Goal: Information Seeking & Learning: Find specific fact

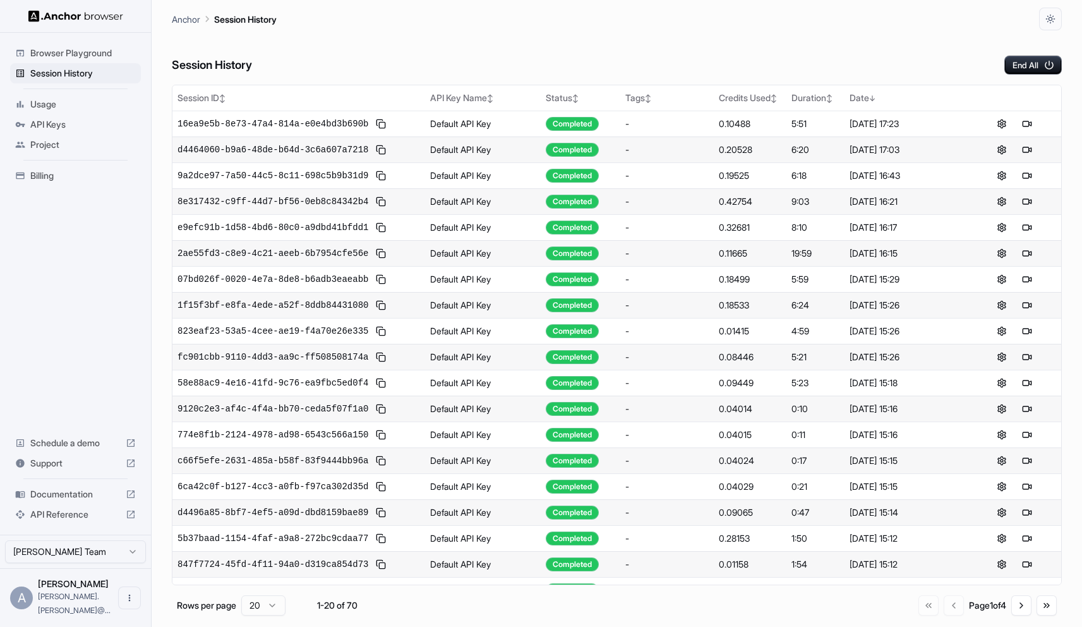
scroll to position [2, 0]
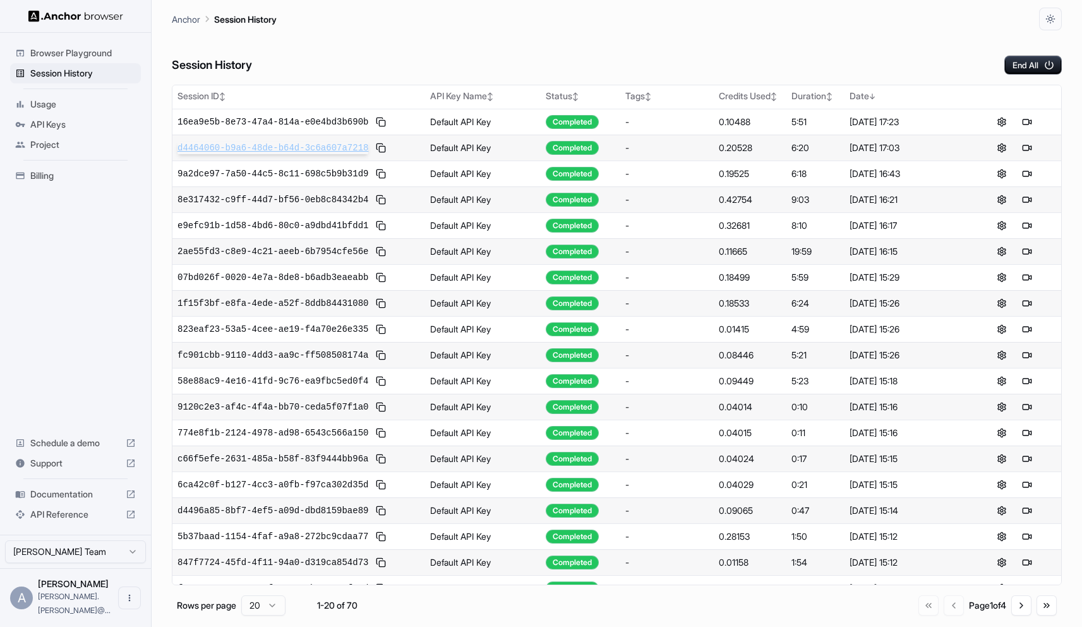
click at [239, 152] on span "d4464060-b9a6-48de-b64d-3c6a607a7218" at bounding box center [273, 148] width 191 height 13
click at [292, 123] on span "2b22a6bb-238e-4d31-a747-35d8c3a016f1" at bounding box center [273, 122] width 191 height 13
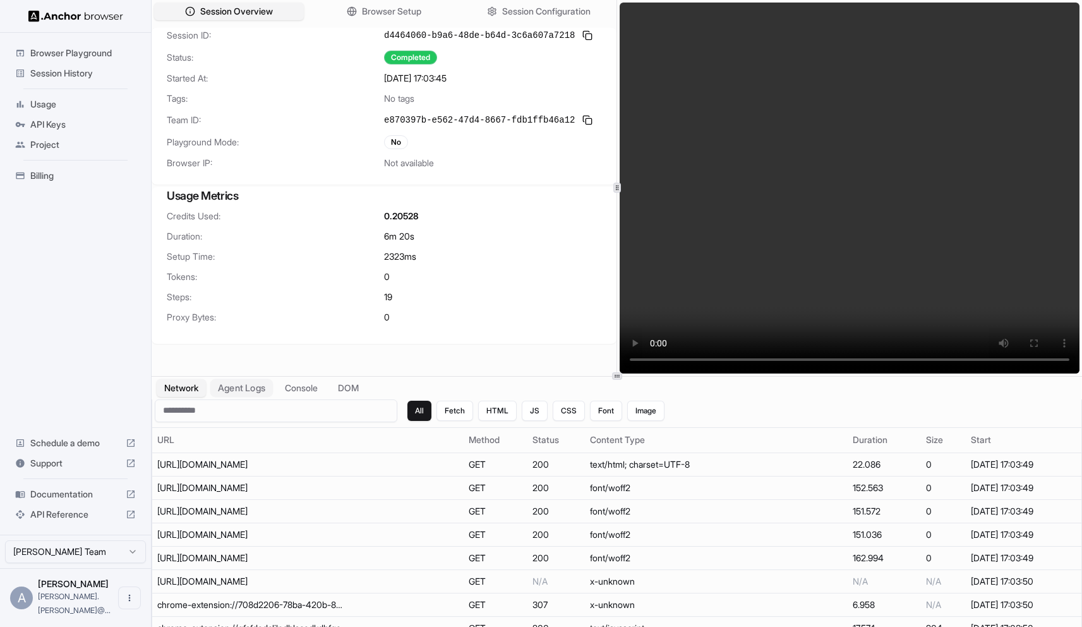
click at [255, 389] on button "Agent Logs" at bounding box center [241, 387] width 63 height 18
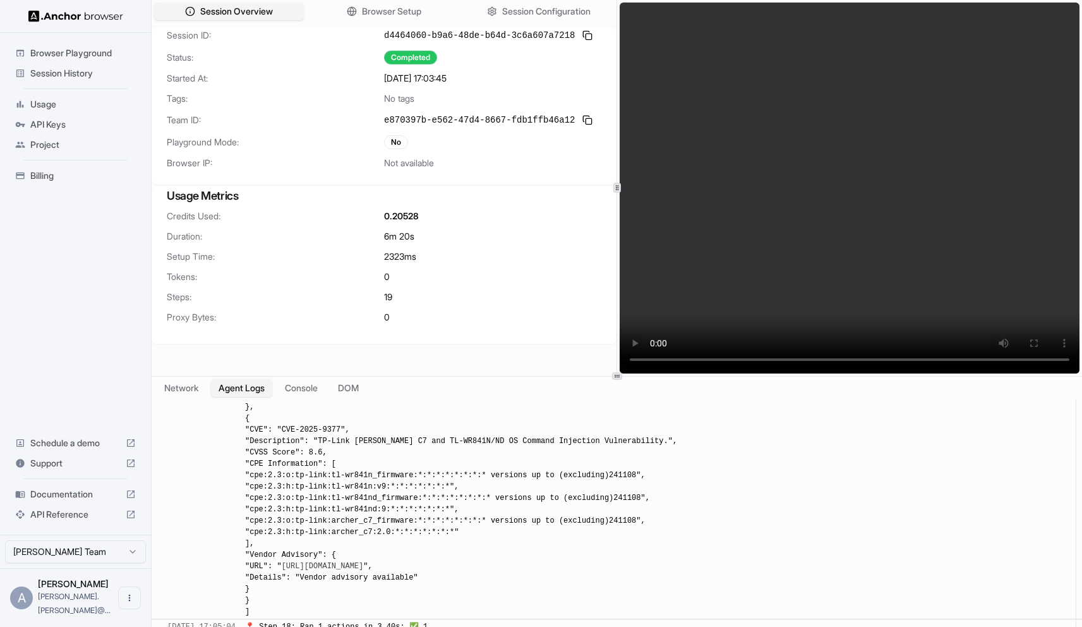
scroll to position [3310, 0]
click at [544, 489] on span "📄 Result: [ { "CVE": "CVE-2025-53690", "Description": "Sitecore Experience Mana…" at bounding box center [654, 287] width 819 height 657
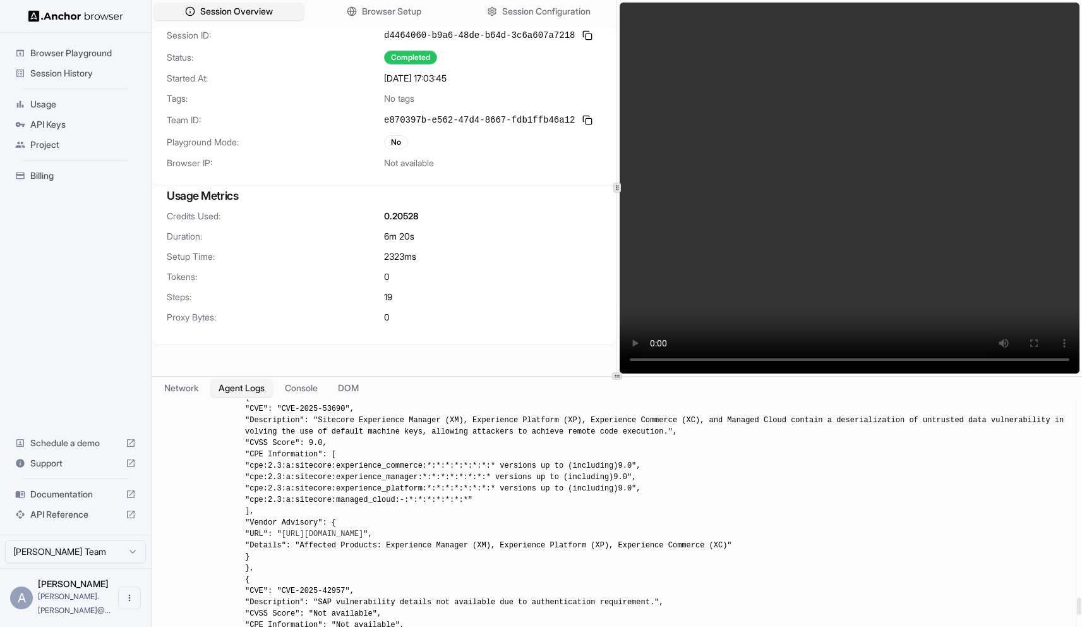
scroll to position [2853, 0]
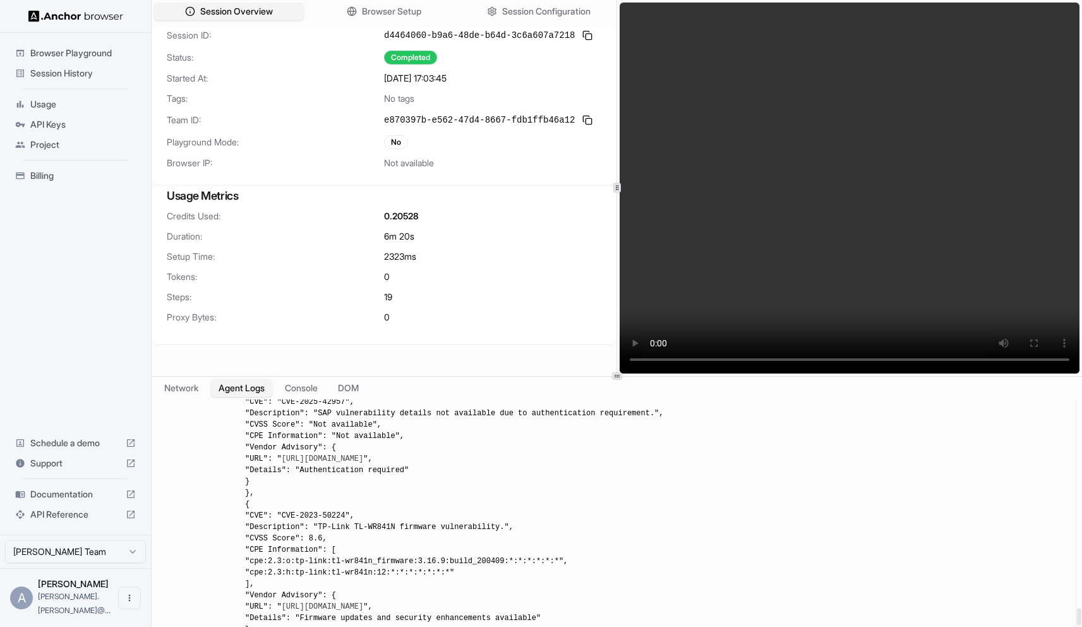
scroll to position [2976, 0]
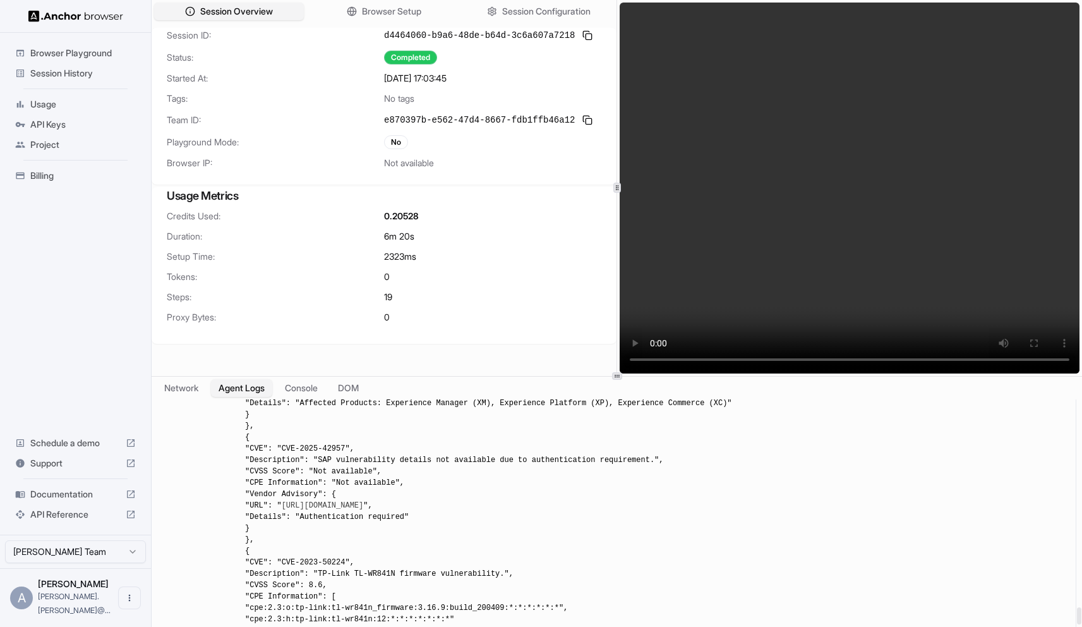
drag, startPoint x: 414, startPoint y: 516, endPoint x: 351, endPoint y: 515, distance: 63.2
click at [351, 515] on span "📄 Result: [ { "CVE": "CVE-2025-53690", "Description": "Sitecore Experience Mana…" at bounding box center [654, 567] width 819 height 657
copy span "CVE-2025-42957"
click at [375, 516] on span "📄 Result: [ { "CVE": "CVE-2025-53690", "Description": "Sitecore Experience Mana…" at bounding box center [654, 567] width 819 height 657
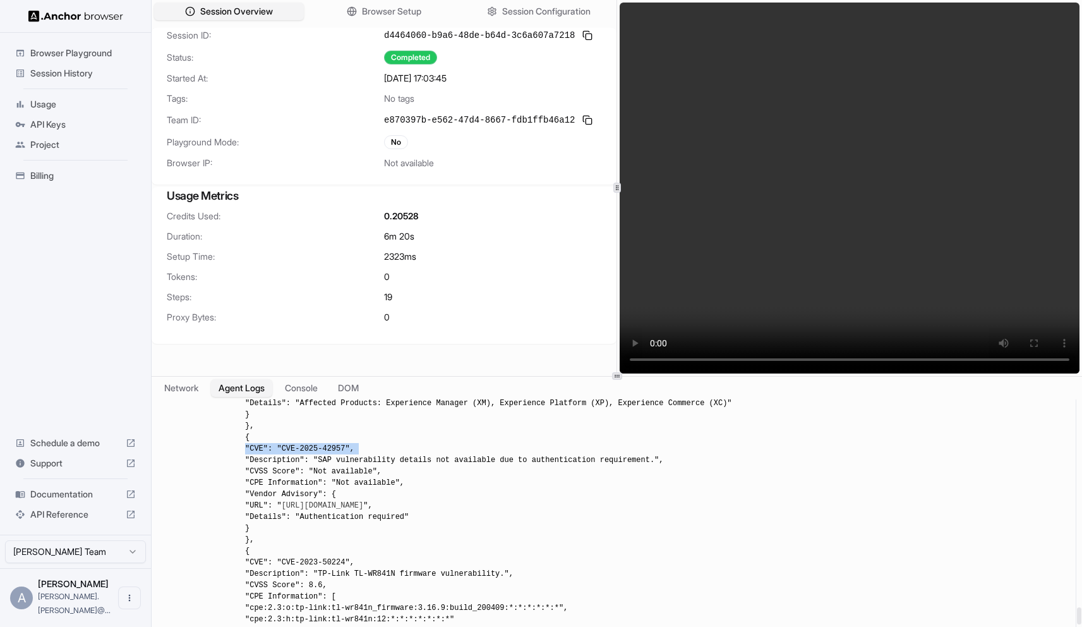
click at [375, 516] on span "📄 Result: [ { "CVE": "CVE-2025-53690", "Description": "Sitecore Experience Mana…" at bounding box center [654, 567] width 819 height 657
click at [390, 515] on span "📄 Result: [ { "CVE": "CVE-2025-53690", "Description": "Sitecore Experience Mana…" at bounding box center [654, 567] width 819 height 657
drag, startPoint x: 414, startPoint y: 517, endPoint x: 350, endPoint y: 517, distance: 63.8
click at [350, 517] on span "📄 Result: [ { "CVE": "CVE-2025-53690", "Description": "Sitecore Experience Mana…" at bounding box center [654, 567] width 819 height 657
copy span "CVE-2025-42957"
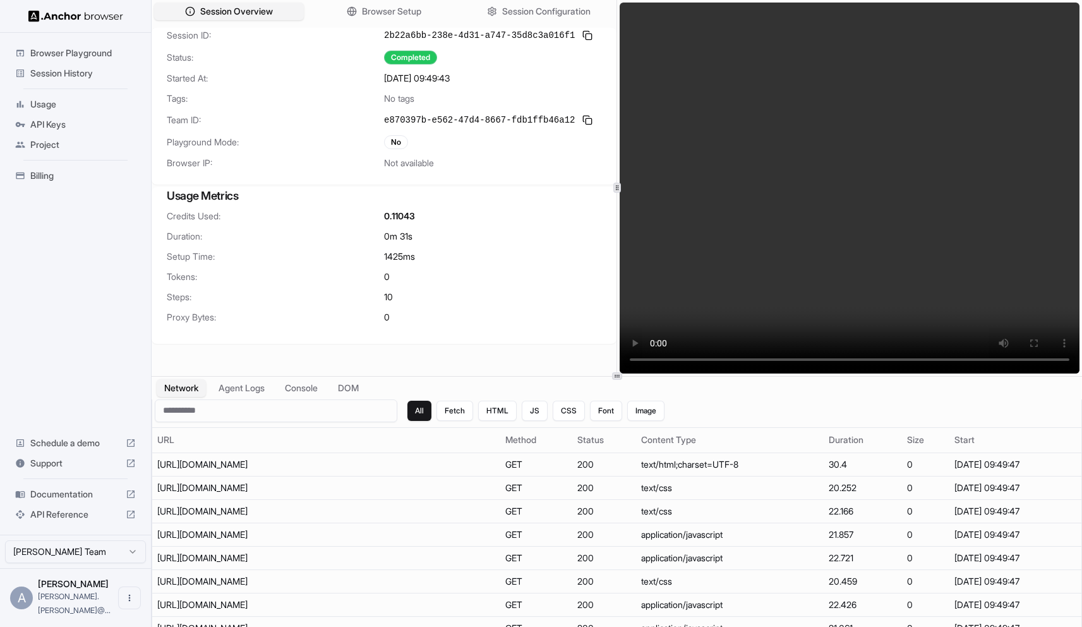
click at [103, 18] on img at bounding box center [75, 16] width 95 height 12
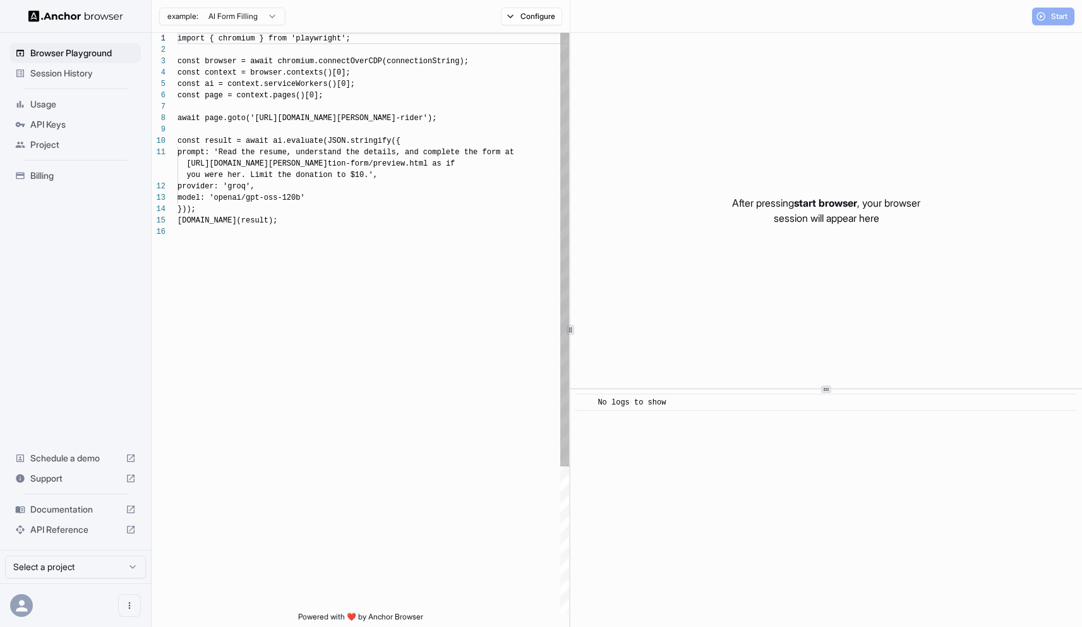
scroll to position [114, 0]
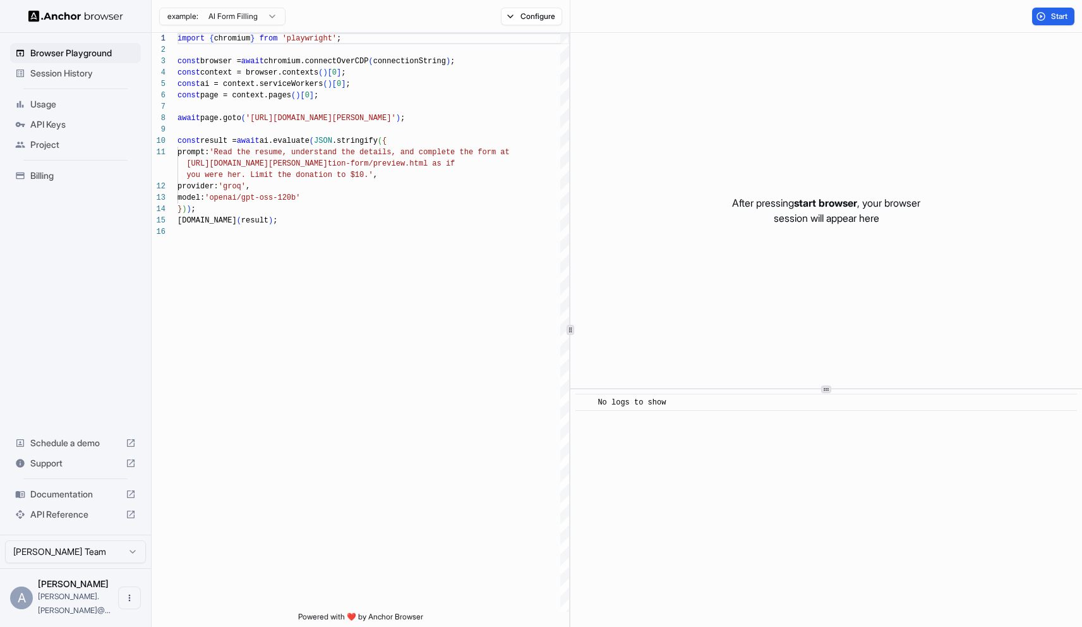
click at [91, 73] on span "Session History" at bounding box center [83, 73] width 106 height 13
